Goal: Information Seeking & Learning: Learn about a topic

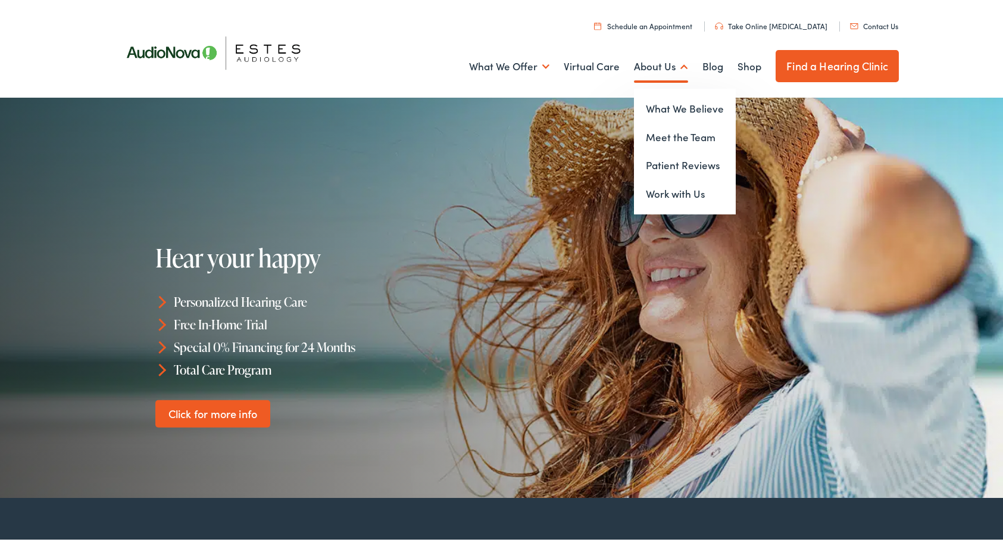
click at [658, 67] on link "About Us" at bounding box center [661, 64] width 54 height 44
click at [682, 127] on link "Meet the Team" at bounding box center [685, 135] width 102 height 29
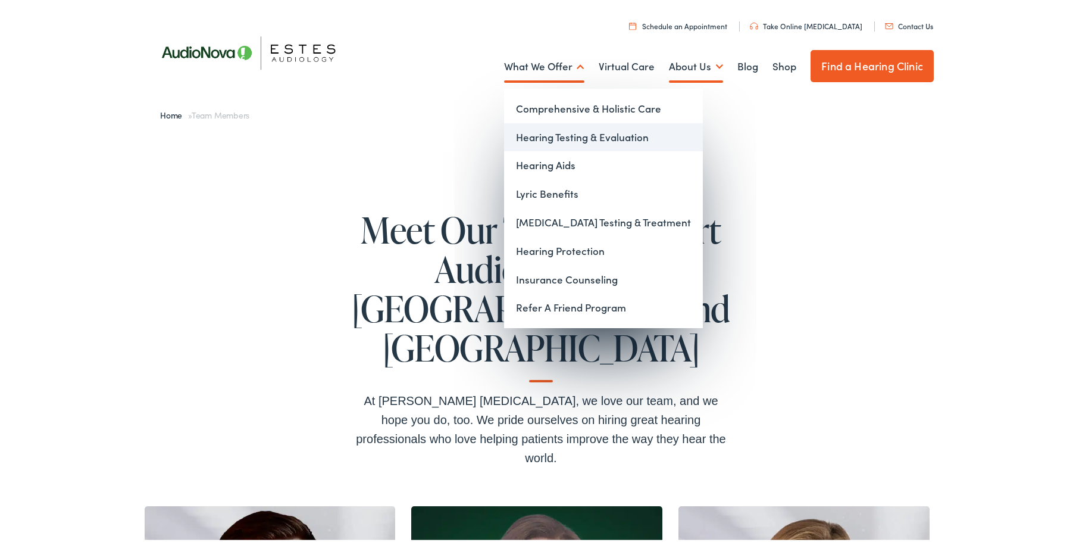
click at [564, 129] on link "Hearing Testing & Evaluation" at bounding box center [603, 135] width 199 height 29
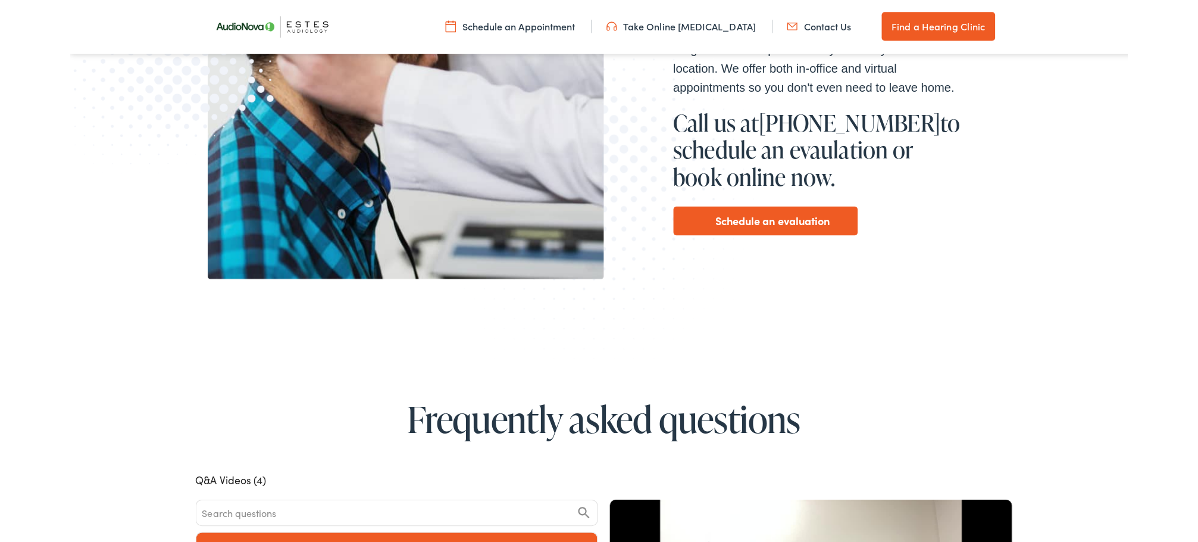
scroll to position [417, 0]
